Goal: Complete application form: Complete application form

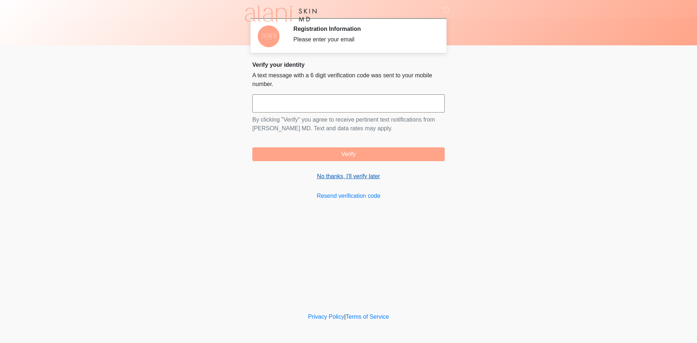
click at [337, 179] on link "No thanks, I'll verify later" at bounding box center [348, 176] width 192 height 9
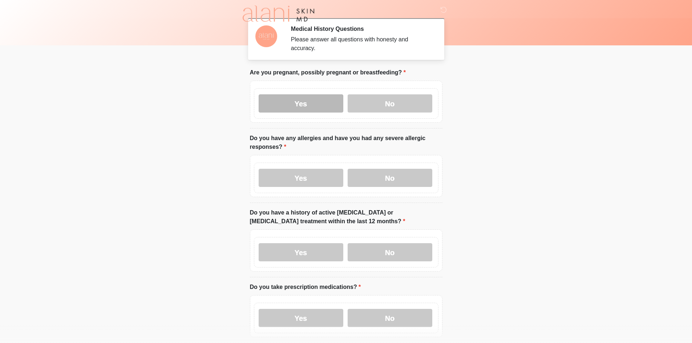
click at [307, 95] on label "Yes" at bounding box center [301, 103] width 85 height 18
drag, startPoint x: 306, startPoint y: 168, endPoint x: 305, endPoint y: 177, distance: 9.6
click at [306, 169] on label "Yes" at bounding box center [301, 178] width 85 height 18
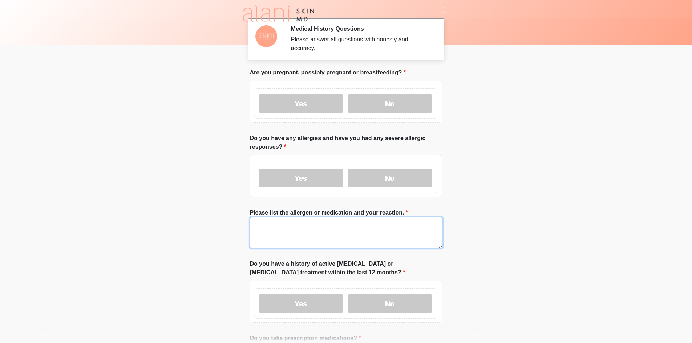
click at [294, 229] on textarea "Please list the allergen or medication and your reaction." at bounding box center [346, 232] width 192 height 31
drag, startPoint x: 212, startPoint y: 232, endPoint x: 155, endPoint y: 236, distance: 56.5
click at [182, 235] on body "‎ ‎ ‎ Medical History Questions Please answer all questions with honesty and ac…" at bounding box center [346, 171] width 692 height 343
type textarea "****"
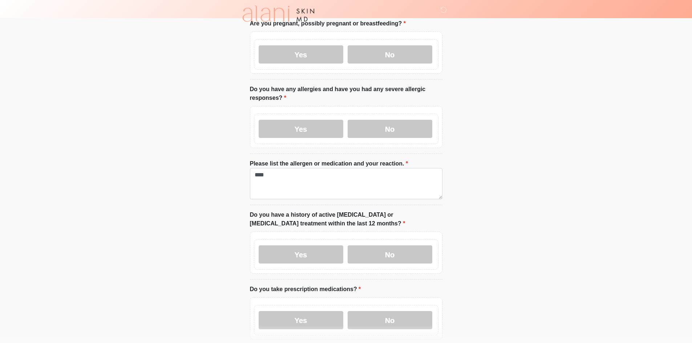
scroll to position [182, 0]
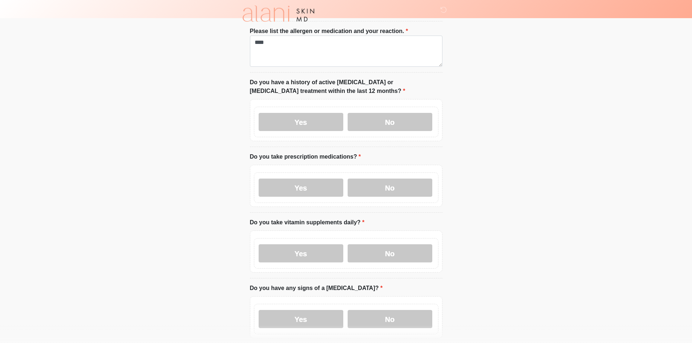
drag, startPoint x: 310, startPoint y: 118, endPoint x: 310, endPoint y: 156, distance: 38.1
click at [310, 118] on label "Yes" at bounding box center [301, 122] width 85 height 18
click at [310, 183] on label "Yes" at bounding box center [301, 188] width 85 height 18
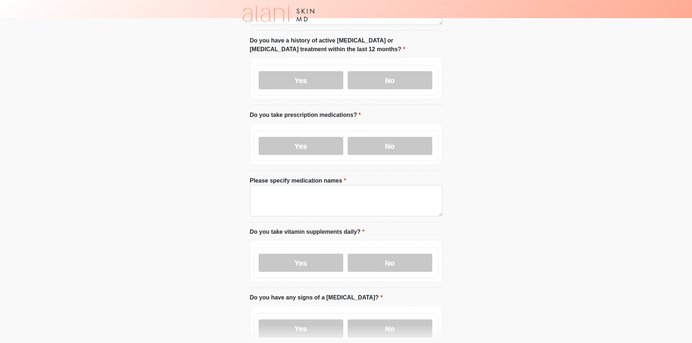
scroll to position [327, 0]
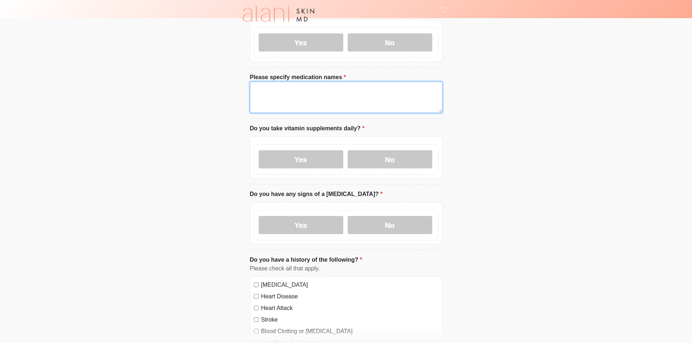
click at [311, 91] on textarea "Please specify medication names" at bounding box center [346, 97] width 192 height 31
paste textarea "****"
type textarea "****"
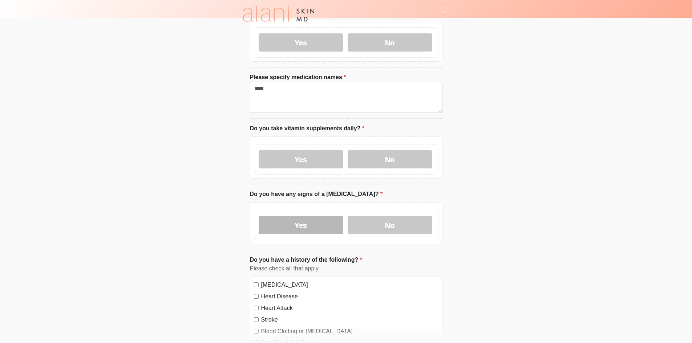
click at [304, 219] on label "Yes" at bounding box center [301, 225] width 85 height 18
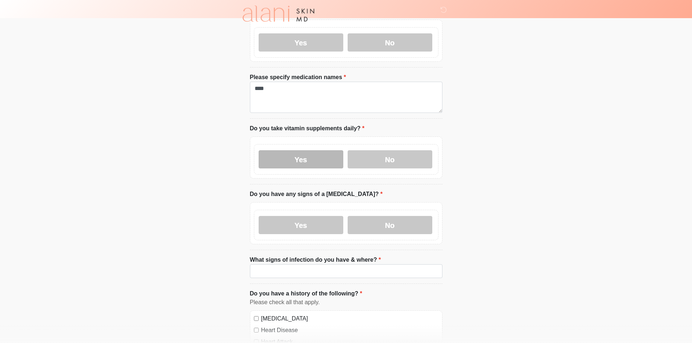
click at [303, 154] on label "Yes" at bounding box center [301, 159] width 85 height 18
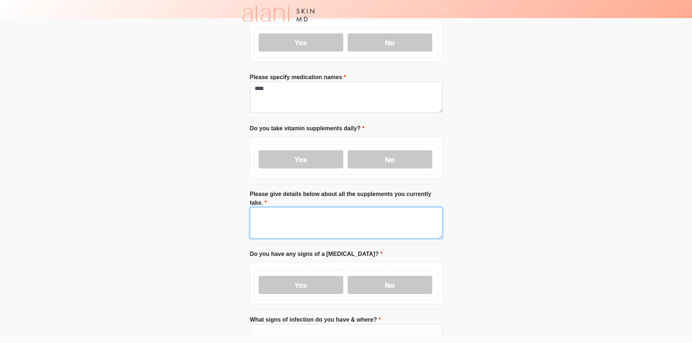
click at [297, 207] on textarea "Please give details below about all the supplements you currently take." at bounding box center [346, 222] width 192 height 31
paste textarea "****"
type textarea "****"
drag, startPoint x: 282, startPoint y: 317, endPoint x: 259, endPoint y: 297, distance: 30.6
click at [282, 324] on input "What signs of infection do you have & where?" at bounding box center [346, 331] width 192 height 14
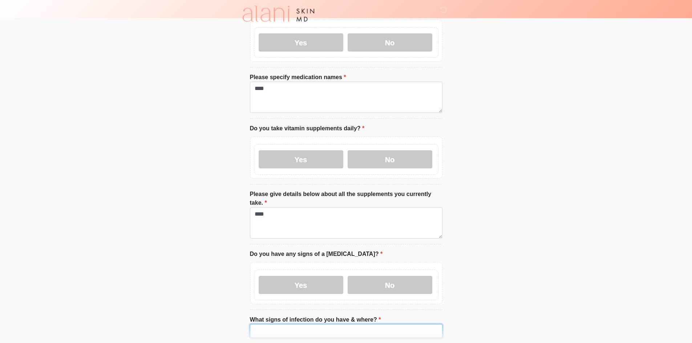
paste input "****"
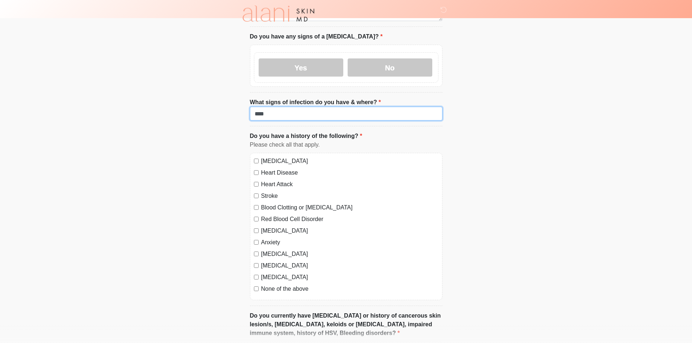
scroll to position [545, 0]
type input "****"
click at [270, 156] on label "[MEDICAL_DATA]" at bounding box center [349, 160] width 177 height 9
drag, startPoint x: 270, startPoint y: 157, endPoint x: 270, endPoint y: 162, distance: 5.1
click at [270, 168] on label "Heart Disease" at bounding box center [349, 172] width 177 height 9
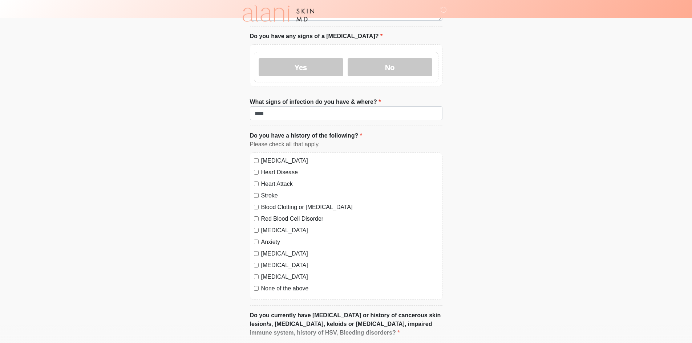
click at [270, 180] on label "Heart Attack" at bounding box center [349, 184] width 177 height 9
click at [269, 191] on label "Stroke" at bounding box center [349, 195] width 177 height 9
click at [271, 203] on label "Blood Clotting or [MEDICAL_DATA]" at bounding box center [349, 207] width 177 height 9
click at [271, 215] on label "Red Blood Cell Disorder" at bounding box center [349, 219] width 177 height 9
drag, startPoint x: 271, startPoint y: 215, endPoint x: 268, endPoint y: 226, distance: 11.6
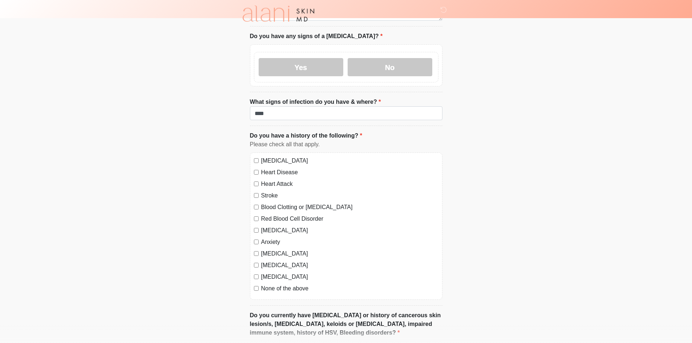
click at [270, 226] on label "[MEDICAL_DATA]" at bounding box center [349, 230] width 177 height 9
click at [267, 232] on div "[MEDICAL_DATA] Heart Disease Heart Attack Stroke Blood Clotting or [MEDICAL_DAT…" at bounding box center [346, 225] width 192 height 147
click at [272, 238] on label "Anxiety" at bounding box center [349, 242] width 177 height 9
click at [271, 249] on label "[MEDICAL_DATA]" at bounding box center [349, 253] width 177 height 9
drag, startPoint x: 270, startPoint y: 251, endPoint x: 268, endPoint y: 262, distance: 11.5
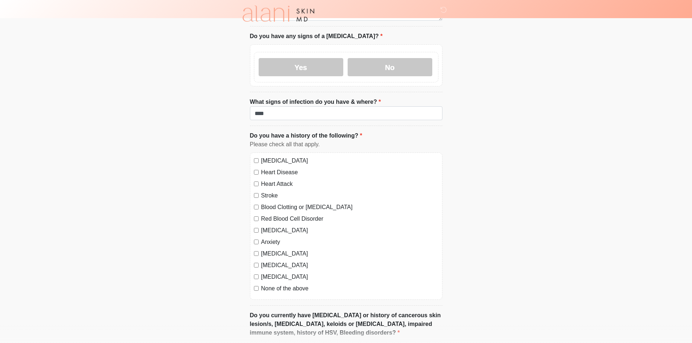
click at [270, 261] on label "[MEDICAL_DATA]" at bounding box center [349, 265] width 177 height 9
drag, startPoint x: 268, startPoint y: 262, endPoint x: 268, endPoint y: 278, distance: 16.7
click at [268, 273] on label "[MEDICAL_DATA]" at bounding box center [349, 277] width 177 height 9
click at [268, 278] on div "[MEDICAL_DATA] Heart Disease Heart Attack Stroke Blood Clotting or [MEDICAL_DAT…" at bounding box center [346, 225] width 192 height 147
click at [266, 284] on label "None of the above" at bounding box center [349, 288] width 177 height 9
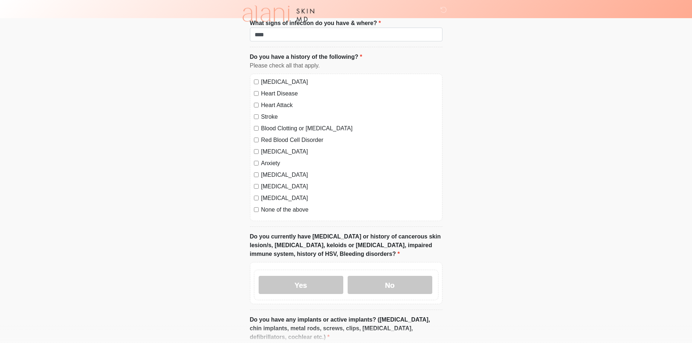
scroll to position [762, 0]
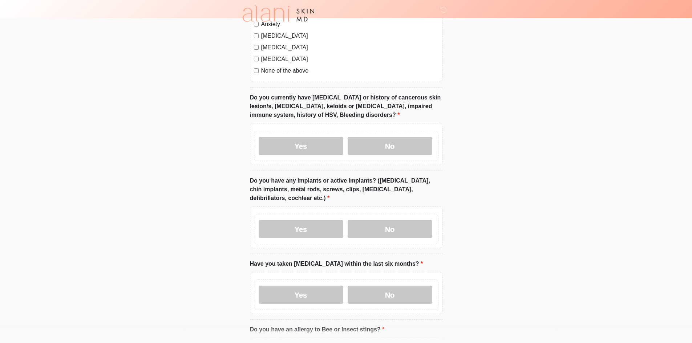
drag, startPoint x: 286, startPoint y: 280, endPoint x: 284, endPoint y: 224, distance: 56.7
click at [285, 286] on label "Yes" at bounding box center [301, 295] width 85 height 18
click at [285, 220] on label "Yes" at bounding box center [301, 229] width 85 height 18
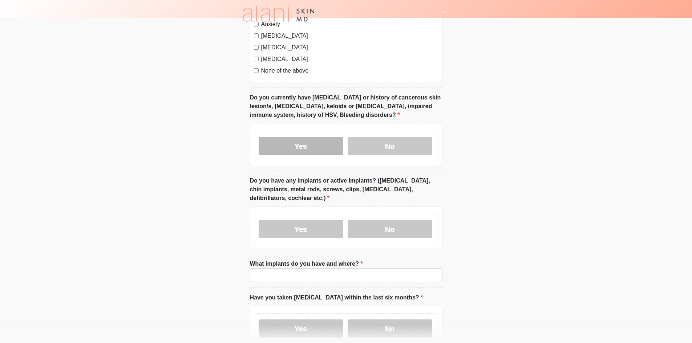
click at [292, 137] on label "Yes" at bounding box center [301, 146] width 85 height 18
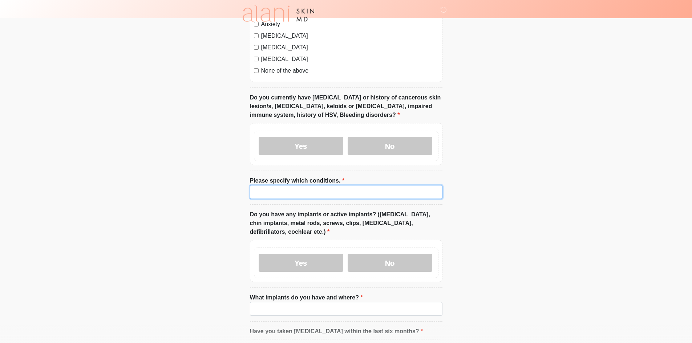
drag, startPoint x: 296, startPoint y: 176, endPoint x: 296, endPoint y: 180, distance: 4.1
click at [296, 185] on input "Please specify which conditions." at bounding box center [346, 192] width 192 height 14
paste input "****"
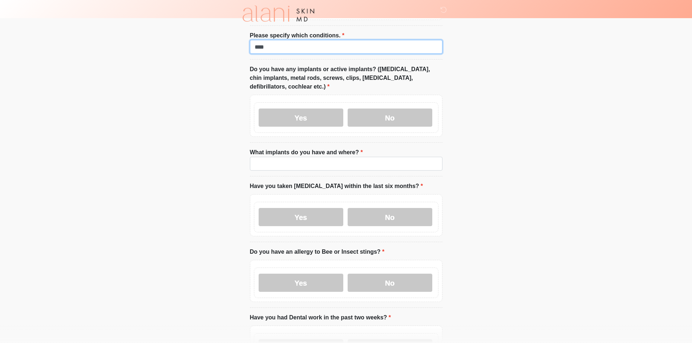
type input "****"
click at [288, 158] on li "What implants do you have and where? What implants do you have and where?" at bounding box center [346, 162] width 192 height 28
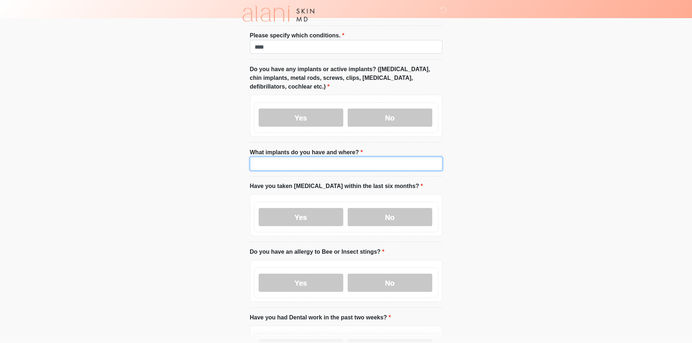
click at [292, 157] on input "What implants do you have and where?" at bounding box center [346, 164] width 192 height 14
paste input "****"
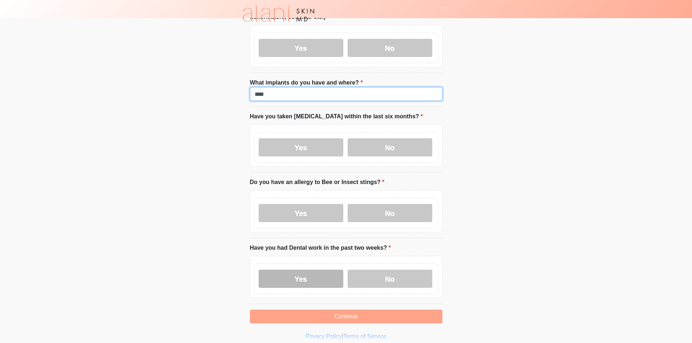
scroll to position [981, 0]
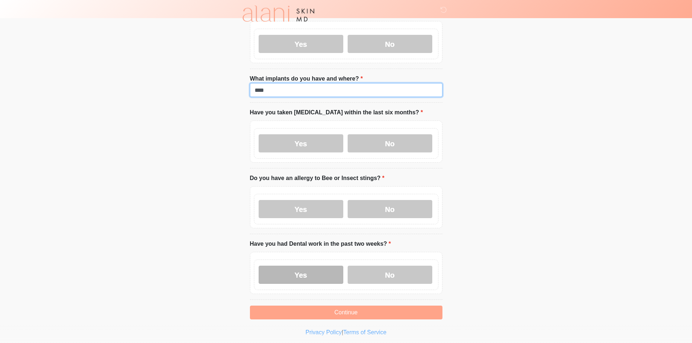
type input "****"
click at [293, 266] on label "Yes" at bounding box center [301, 275] width 85 height 18
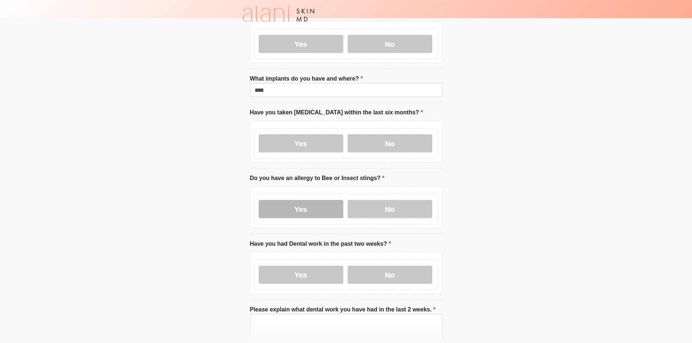
click at [293, 200] on label "Yes" at bounding box center [301, 209] width 85 height 18
click at [287, 314] on textarea "Please explain what dental work you have had in the last 2 weeks." at bounding box center [346, 329] width 192 height 31
paste textarea "****"
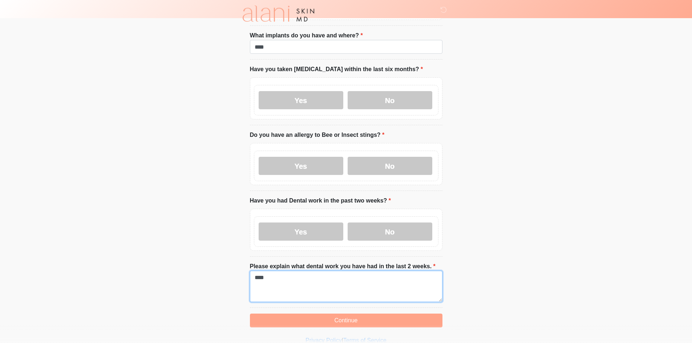
scroll to position [1033, 0]
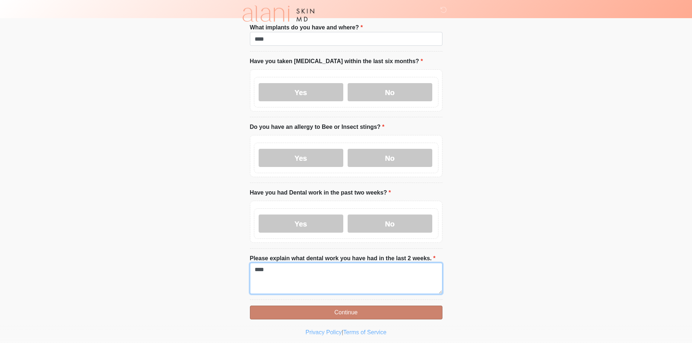
type textarea "****"
click at [282, 306] on button "Continue" at bounding box center [346, 313] width 192 height 14
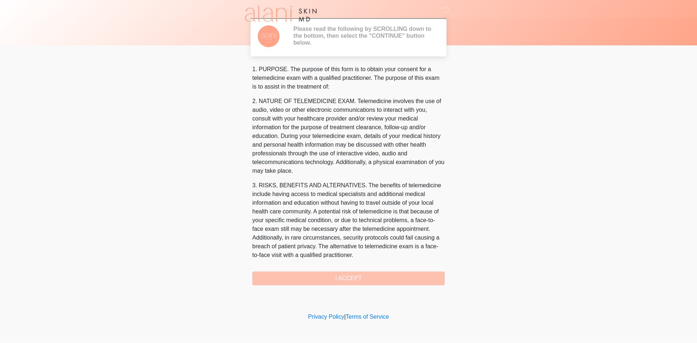
scroll to position [223, 0]
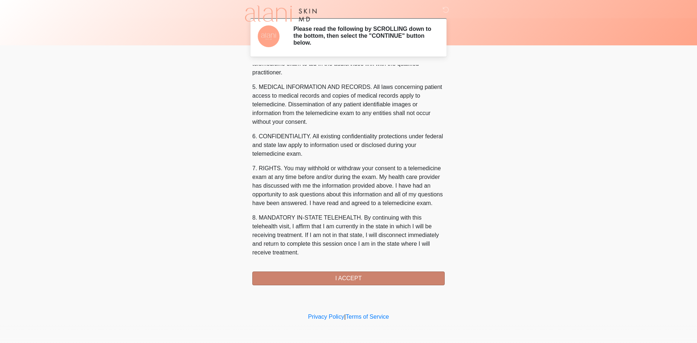
drag, startPoint x: 340, startPoint y: 270, endPoint x: 340, endPoint y: 281, distance: 11.3
click at [339, 273] on div "1. PURPOSE. The purpose of this form is to obtain your consent for a telemedici…" at bounding box center [348, 175] width 192 height 220
click at [340, 281] on button "I ACCEPT" at bounding box center [348, 279] width 192 height 14
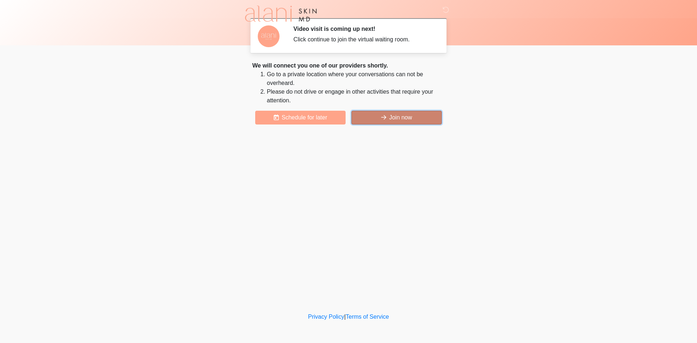
click at [422, 120] on button "Join now" at bounding box center [396, 118] width 90 height 14
